Goal: Information Seeking & Learning: Learn about a topic

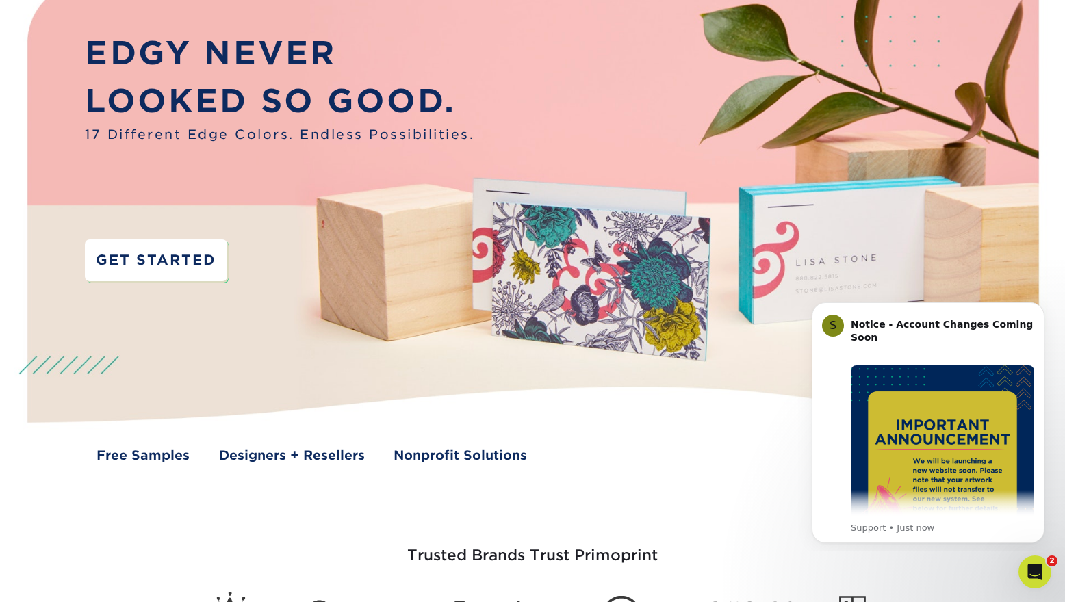
click at [163, 262] on link "GET STARTED" at bounding box center [156, 261] width 142 height 42
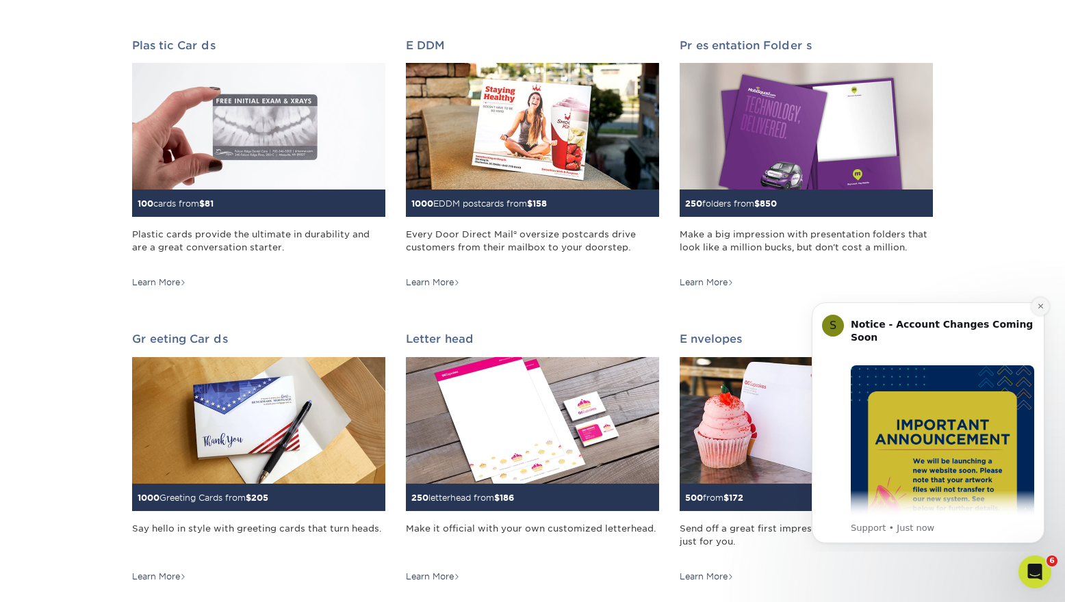
click at [1039, 304] on icon "Dismiss notification" at bounding box center [1041, 306] width 8 height 8
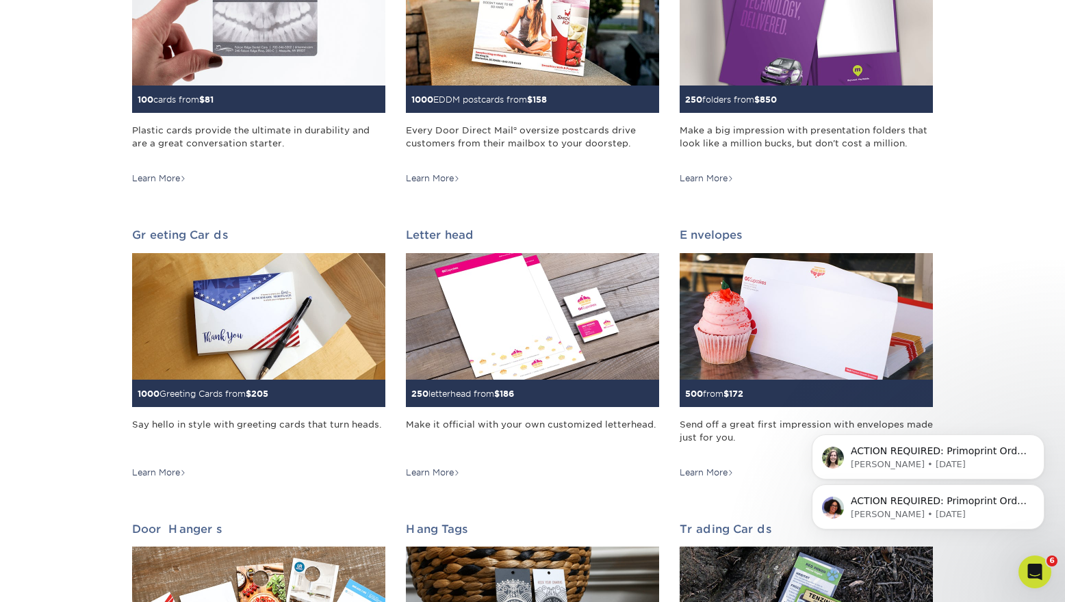
scroll to position [737, 0]
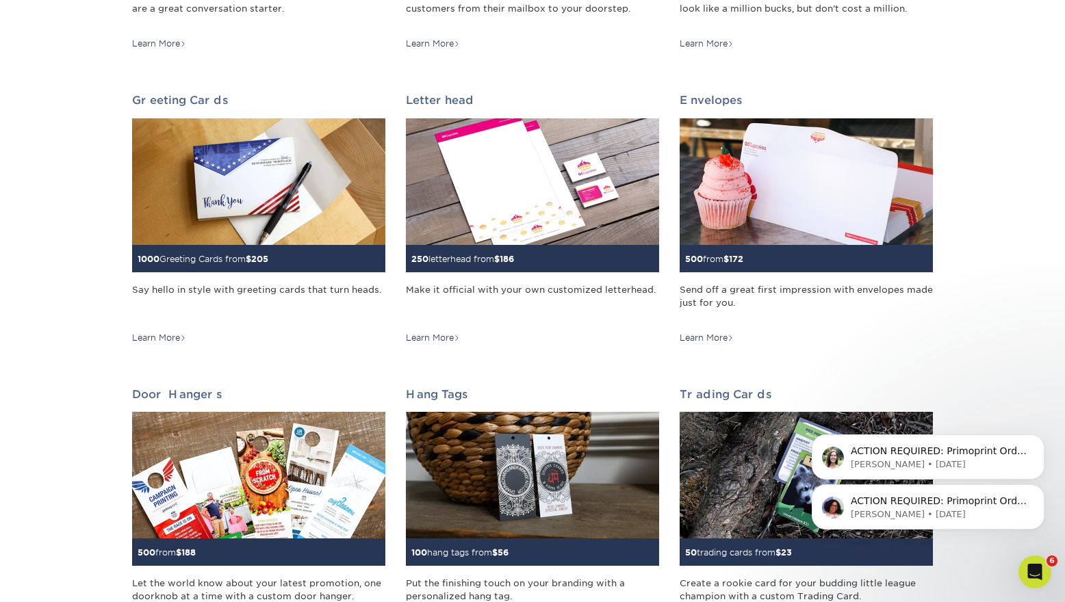
click at [1035, 430] on div "ACTION REQUIRED: Primoprint Order 25630-100698-72318 Good morning [PERSON_NAME]…" at bounding box center [928, 444] width 252 height 171
click at [1037, 439] on icon "Dismiss notification" at bounding box center [1041, 439] width 8 height 8
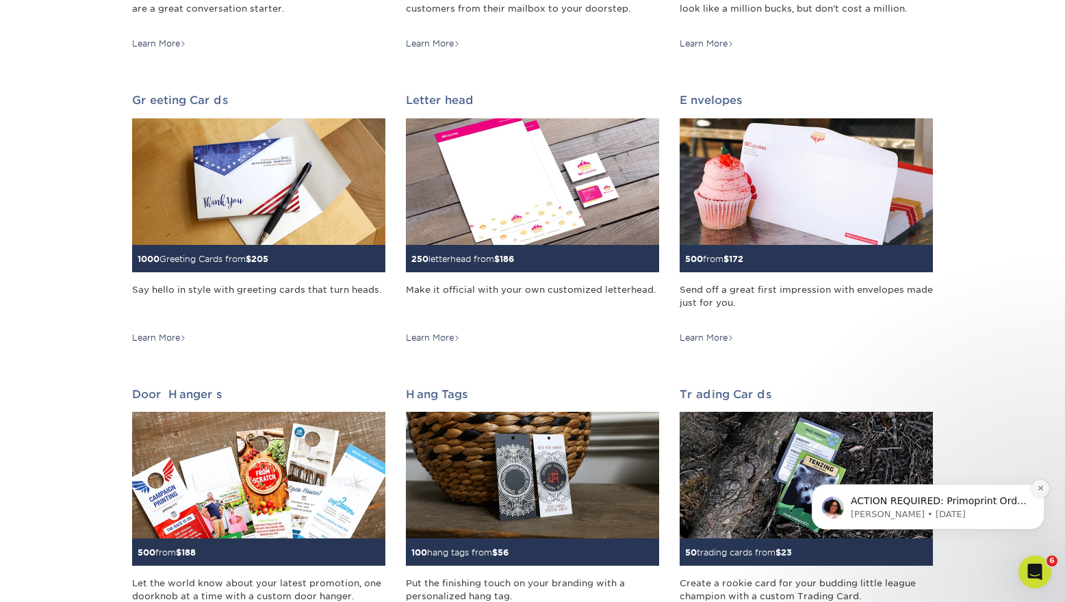
click at [1038, 492] on button "Dismiss notification" at bounding box center [1040, 489] width 18 height 18
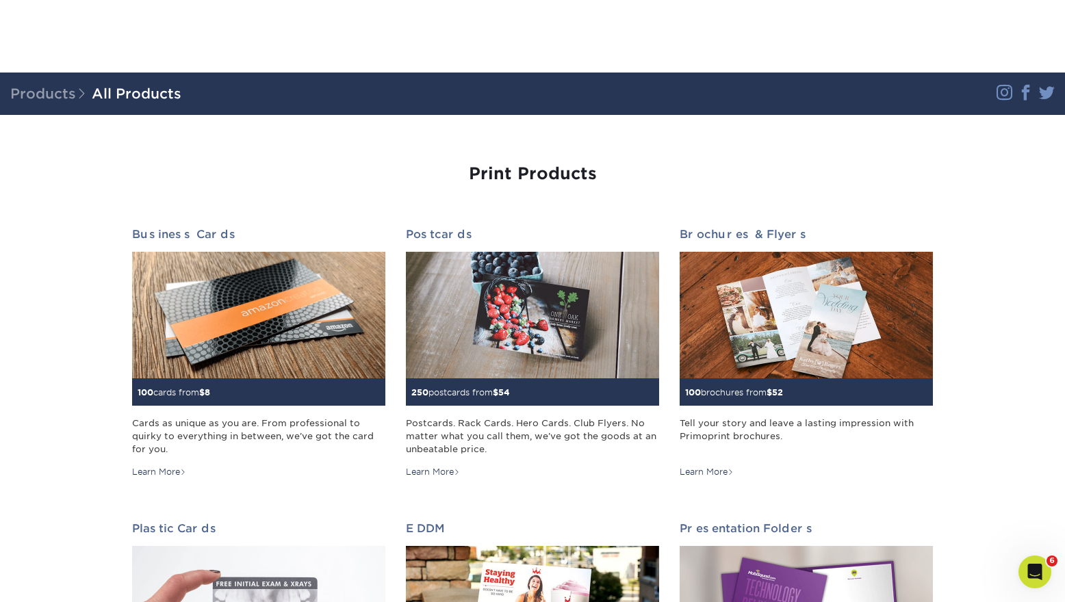
scroll to position [0, 0]
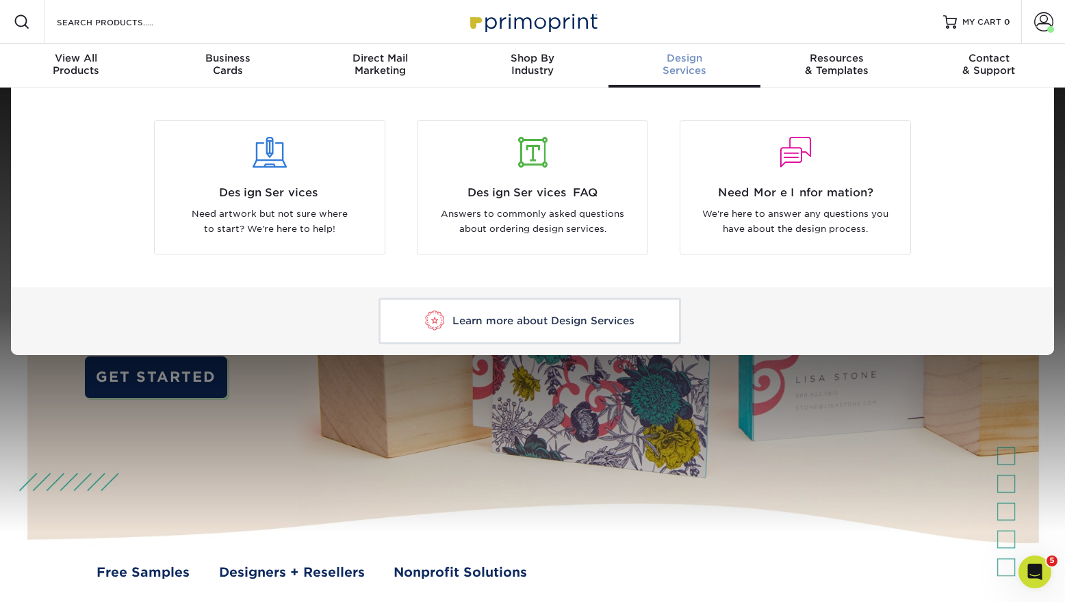
click at [595, 314] on link "Learn more about Design Services" at bounding box center [529, 321] width 302 height 46
